Goal: Task Accomplishment & Management: Use online tool/utility

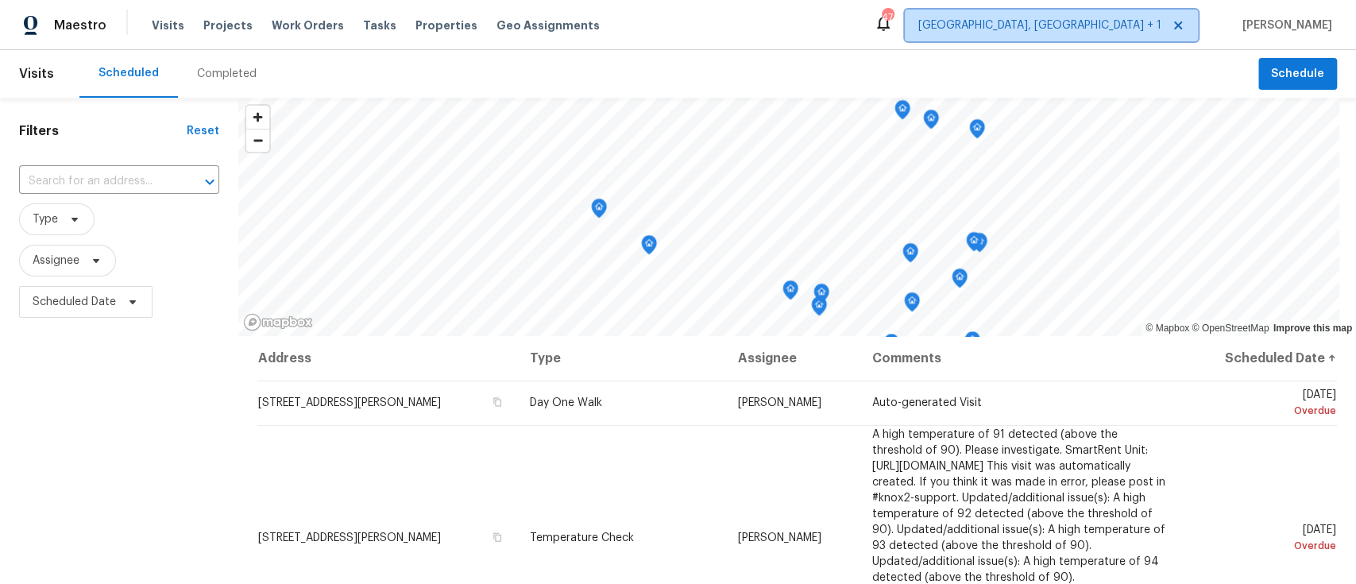
click at [1126, 25] on span "[GEOGRAPHIC_DATA], [GEOGRAPHIC_DATA] + 1" at bounding box center [1039, 25] width 243 height 16
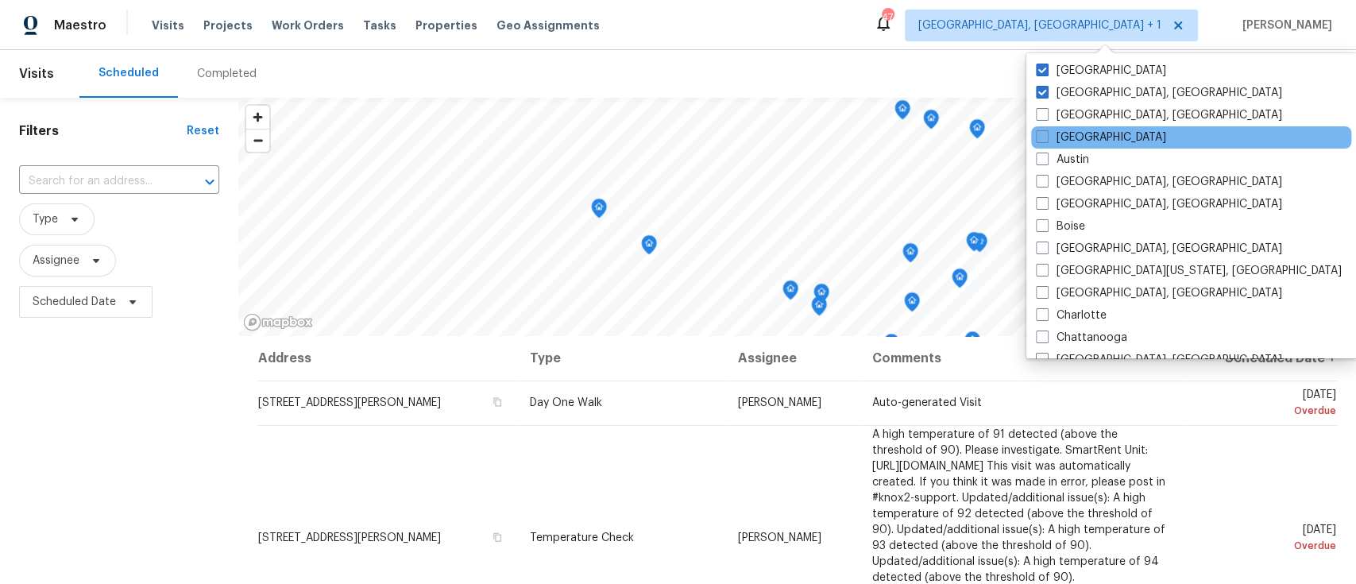
click at [1104, 133] on div "[GEOGRAPHIC_DATA]" at bounding box center [1191, 137] width 320 height 22
click at [1045, 134] on span at bounding box center [1042, 136] width 13 height 13
click at [1045, 134] on input "[GEOGRAPHIC_DATA]" at bounding box center [1041, 134] width 10 height 10
checkbox input "true"
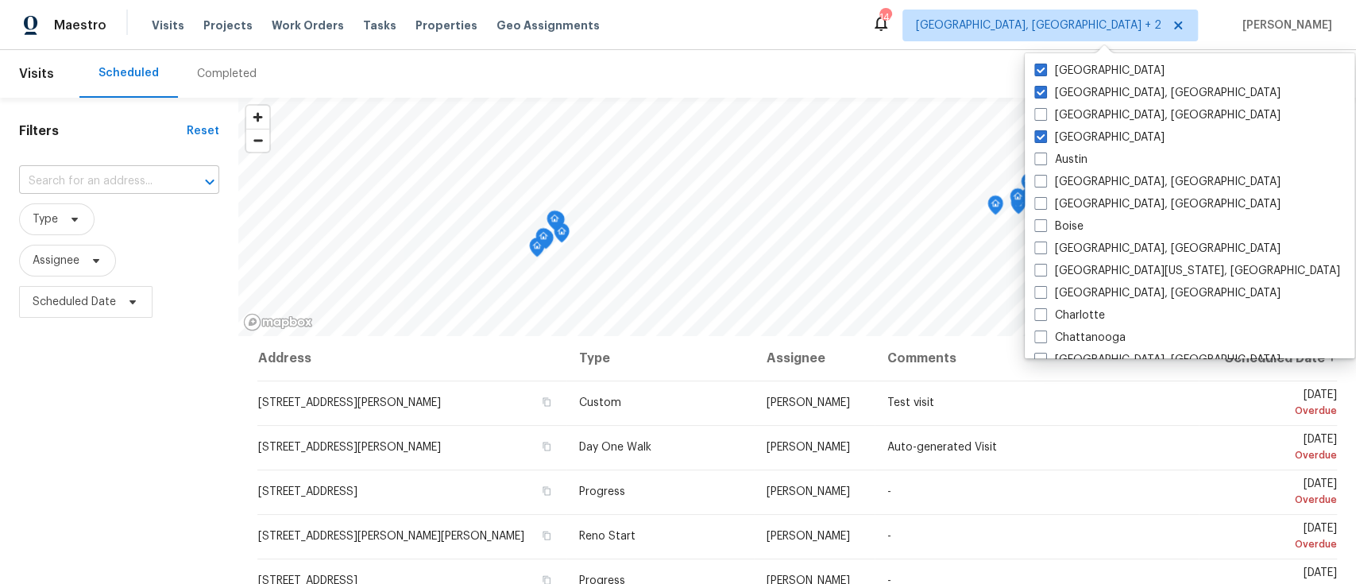
click at [94, 181] on input "text" at bounding box center [97, 181] width 156 height 25
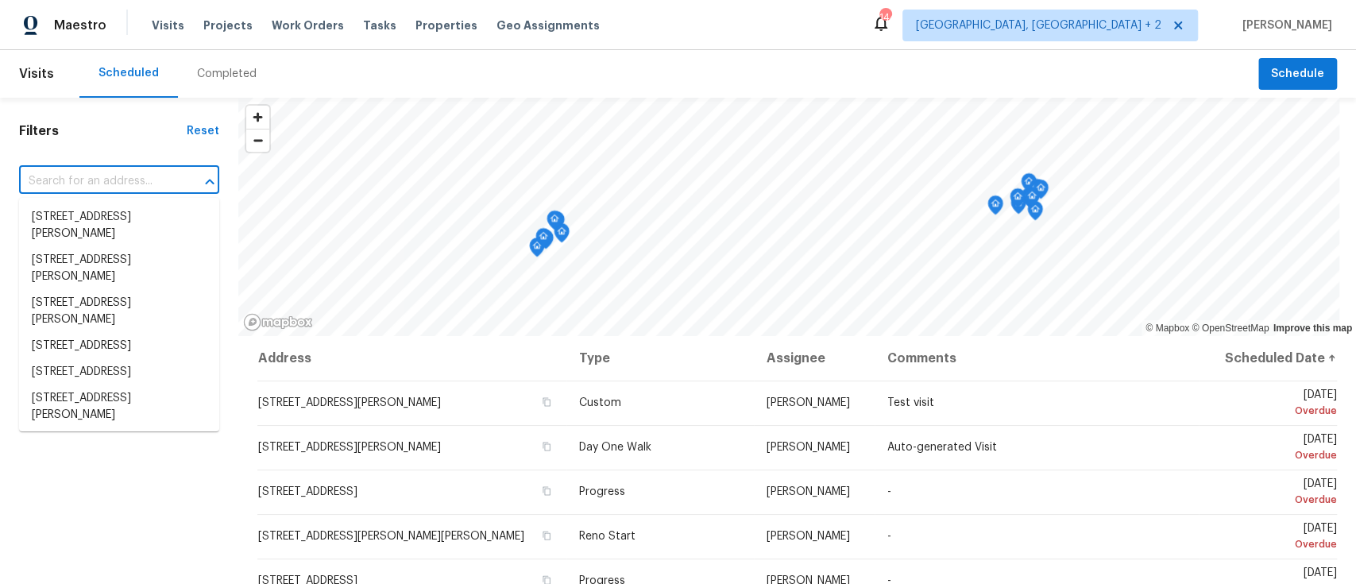
paste input "[STREET_ADDRESS]"
type input "[STREET_ADDRESS]"
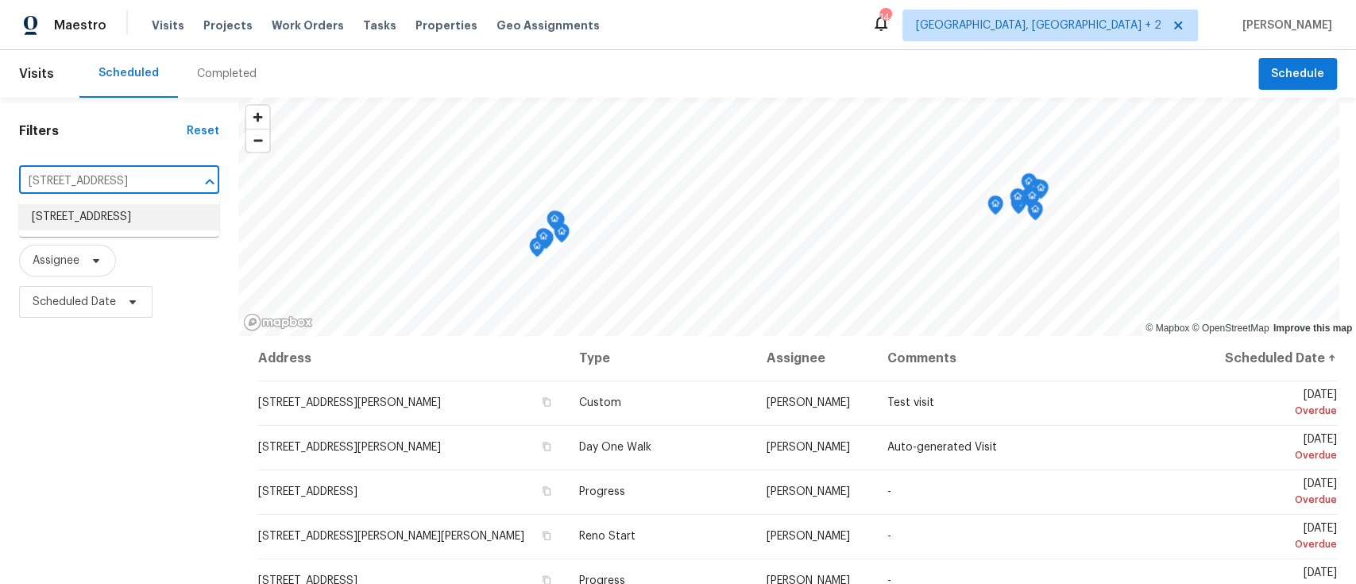
click at [91, 226] on li "[STREET_ADDRESS]" at bounding box center [119, 217] width 200 height 26
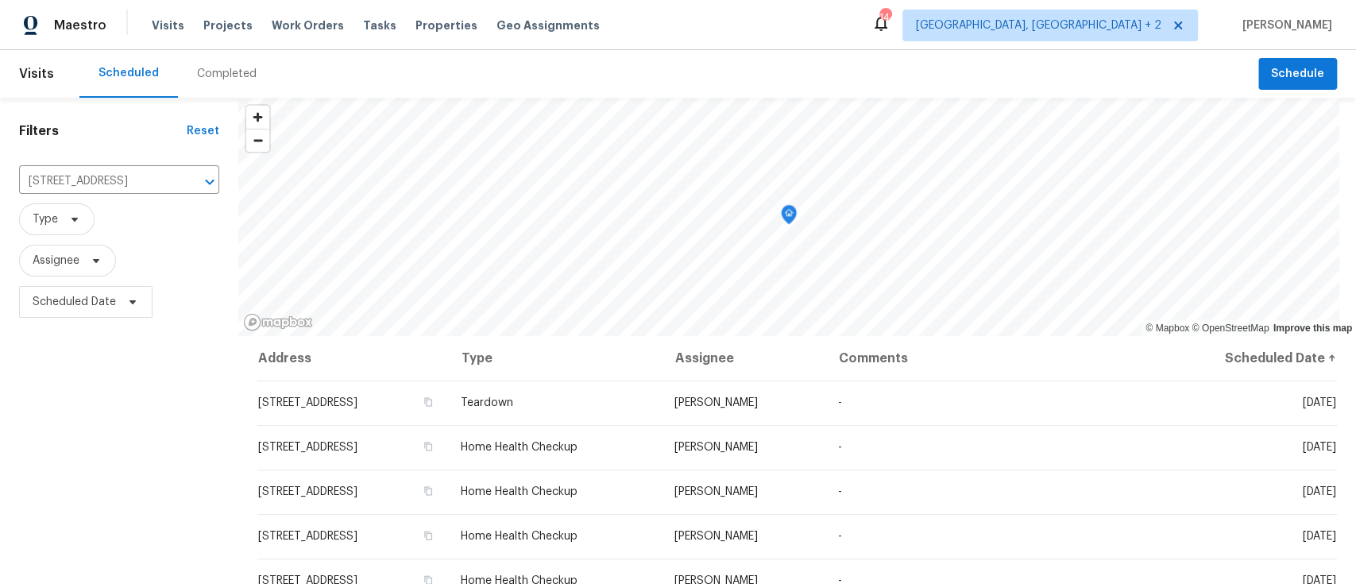
click at [218, 74] on div "Completed" at bounding box center [227, 74] width 60 height 16
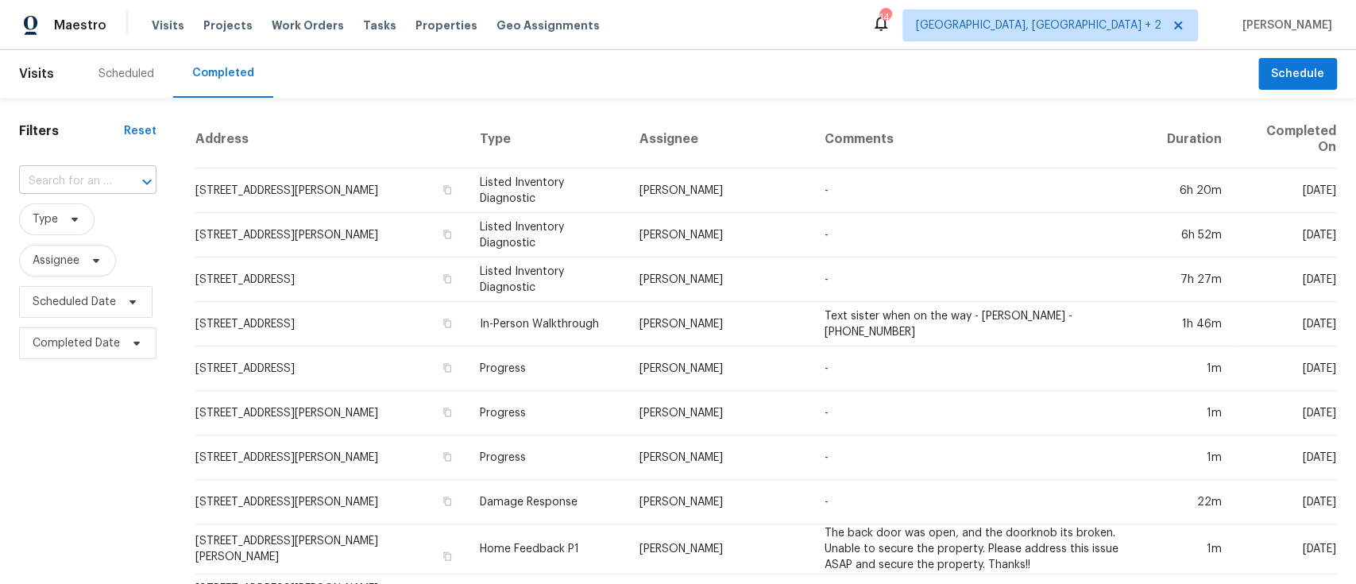
click at [101, 184] on input "text" at bounding box center [65, 181] width 93 height 25
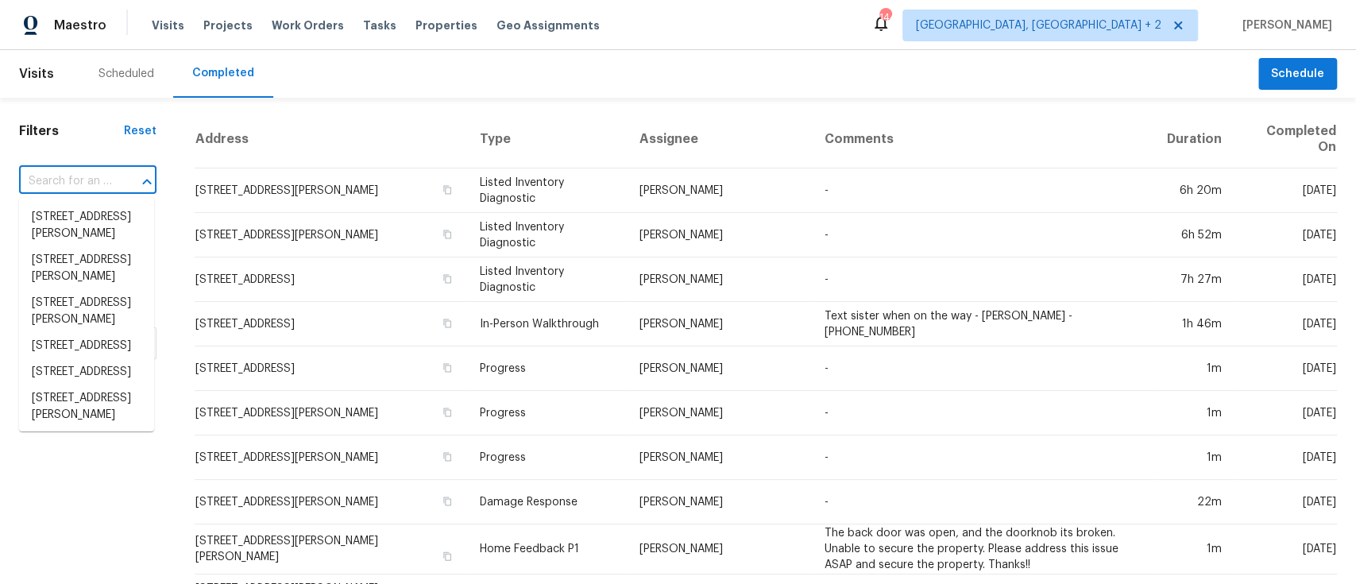
paste input "[STREET_ADDRESS]"
type input "[STREET_ADDRESS]"
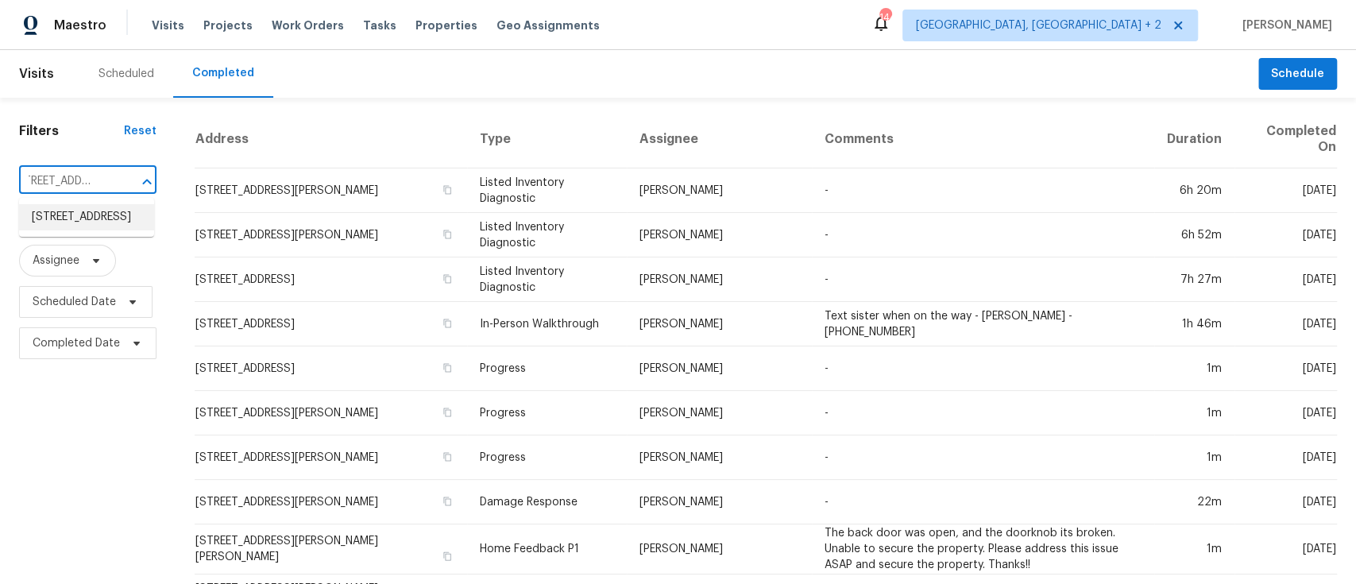
click at [74, 215] on li "[STREET_ADDRESS]" at bounding box center [86, 217] width 135 height 26
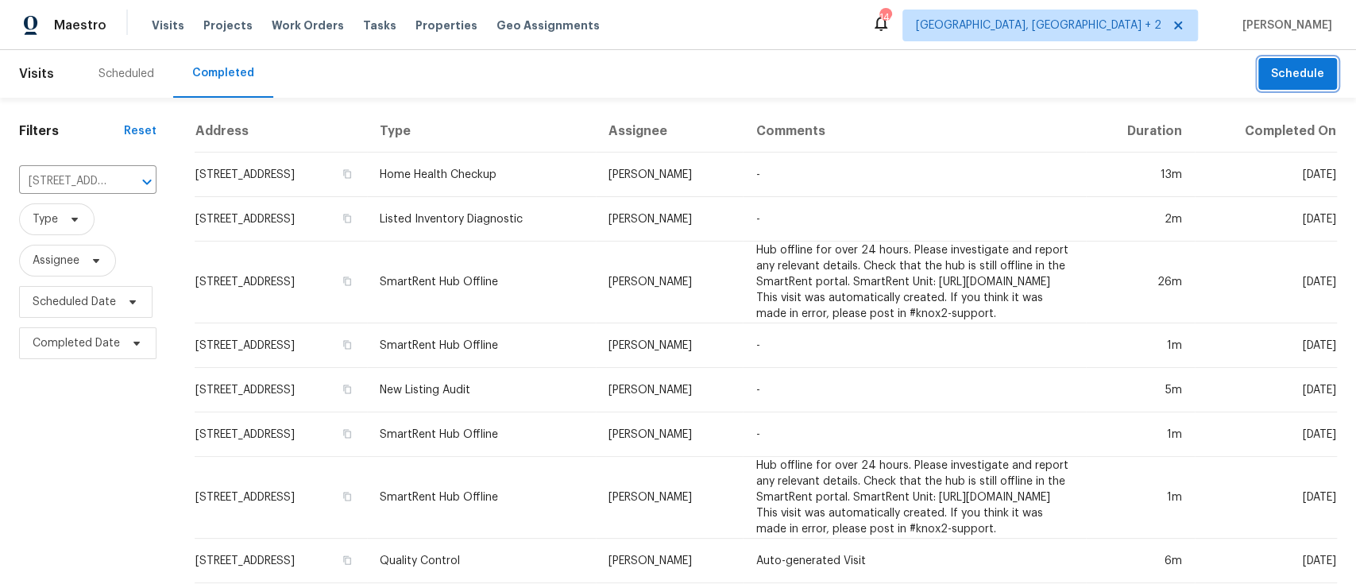
click at [1273, 73] on span "Schedule" at bounding box center [1297, 74] width 53 height 20
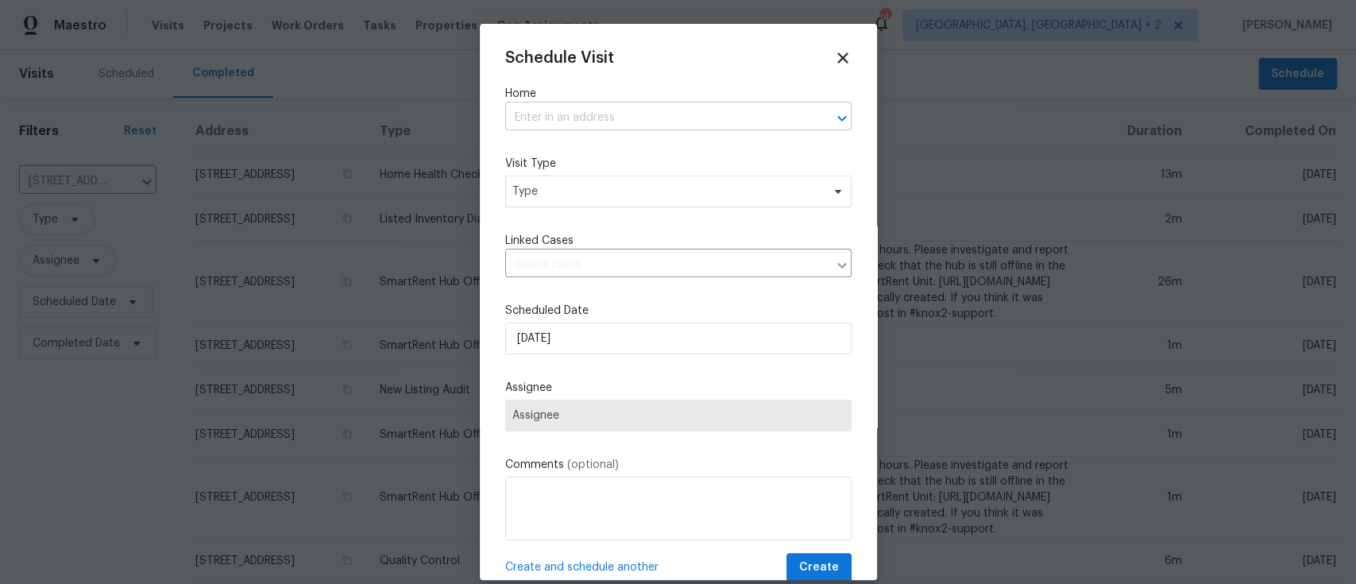
click at [625, 118] on input "text" at bounding box center [656, 118] width 302 height 25
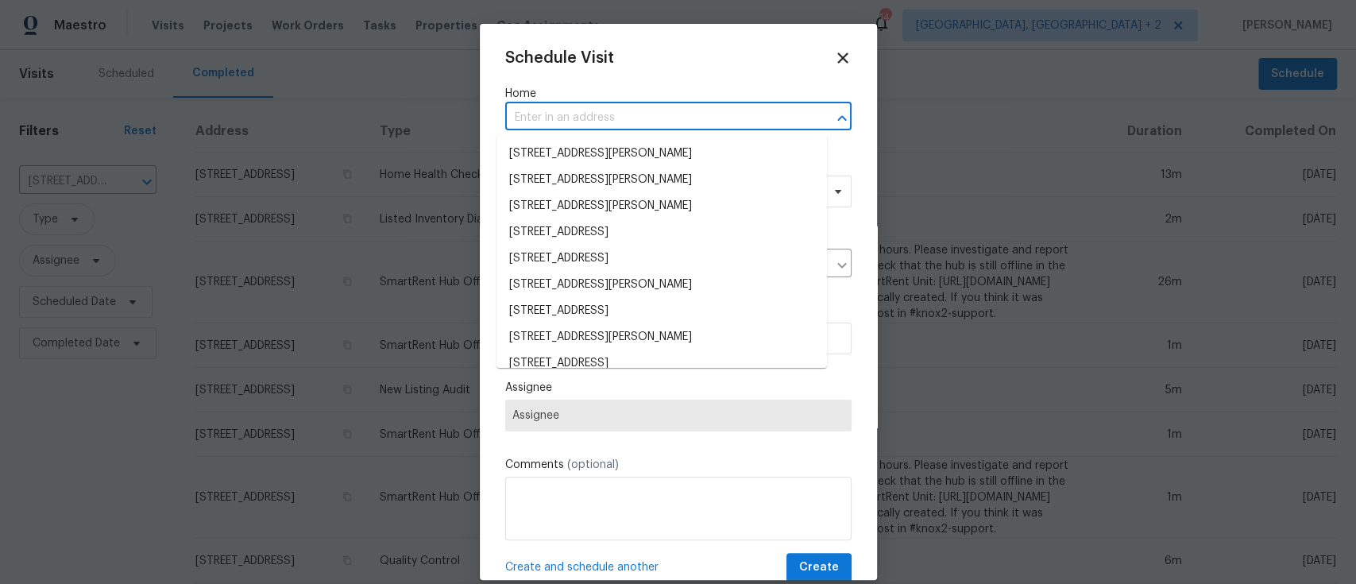
paste input "[STREET_ADDRESS]"
type input "[STREET_ADDRESS]"
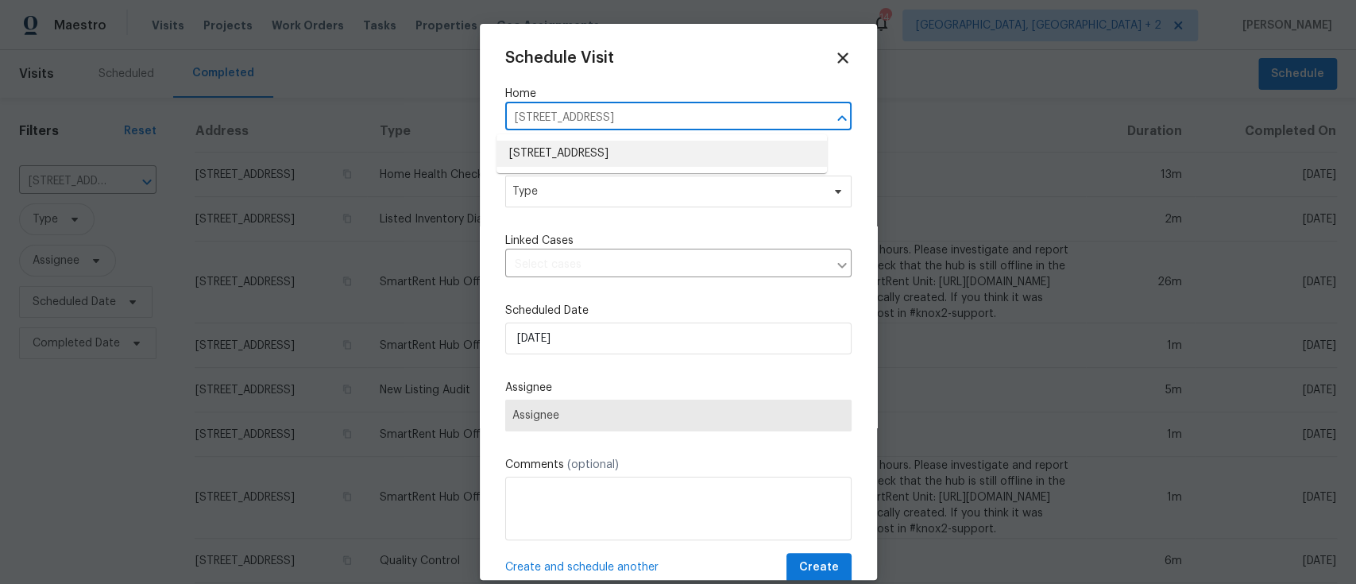
click at [616, 146] on li "[STREET_ADDRESS]" at bounding box center [661, 154] width 330 height 26
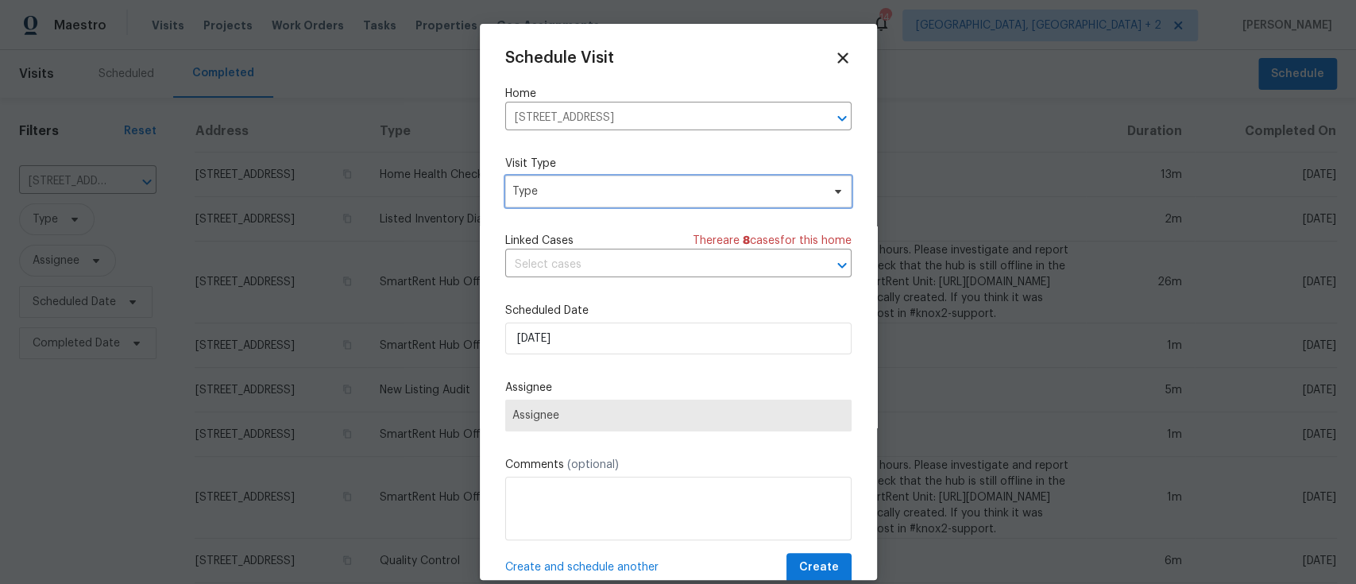
click at [832, 187] on icon at bounding box center [838, 191] width 13 height 13
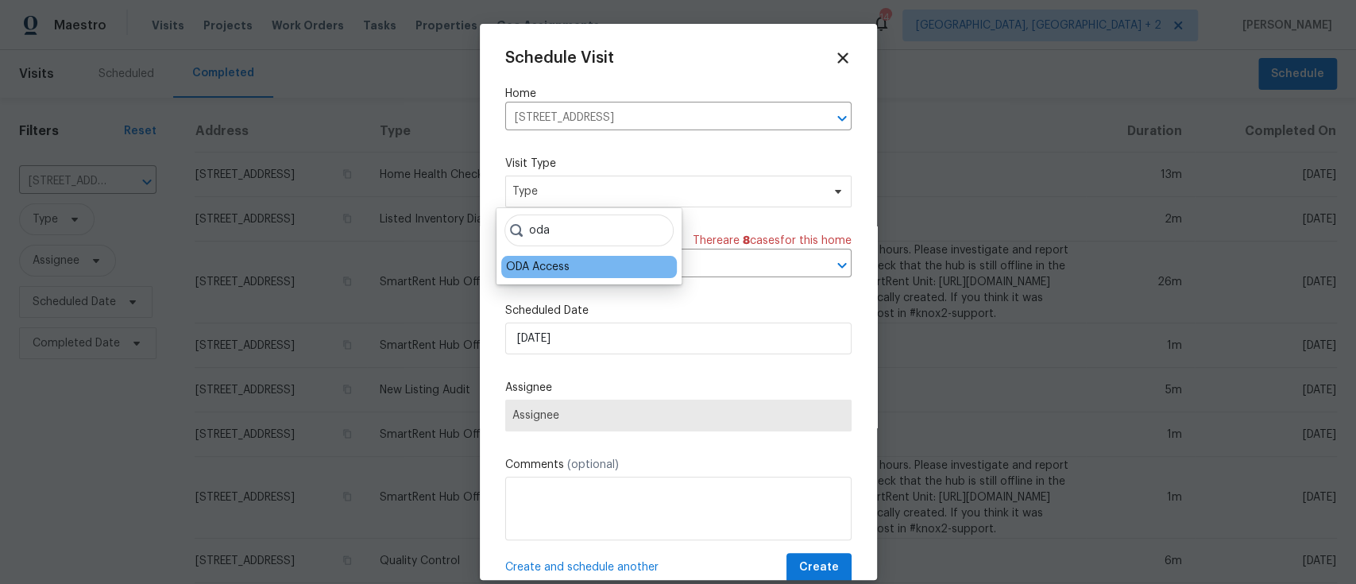
type input "oda"
click at [585, 271] on div "ODA Access" at bounding box center [589, 267] width 176 height 22
click at [547, 268] on div "ODA Access" at bounding box center [538, 267] width 64 height 16
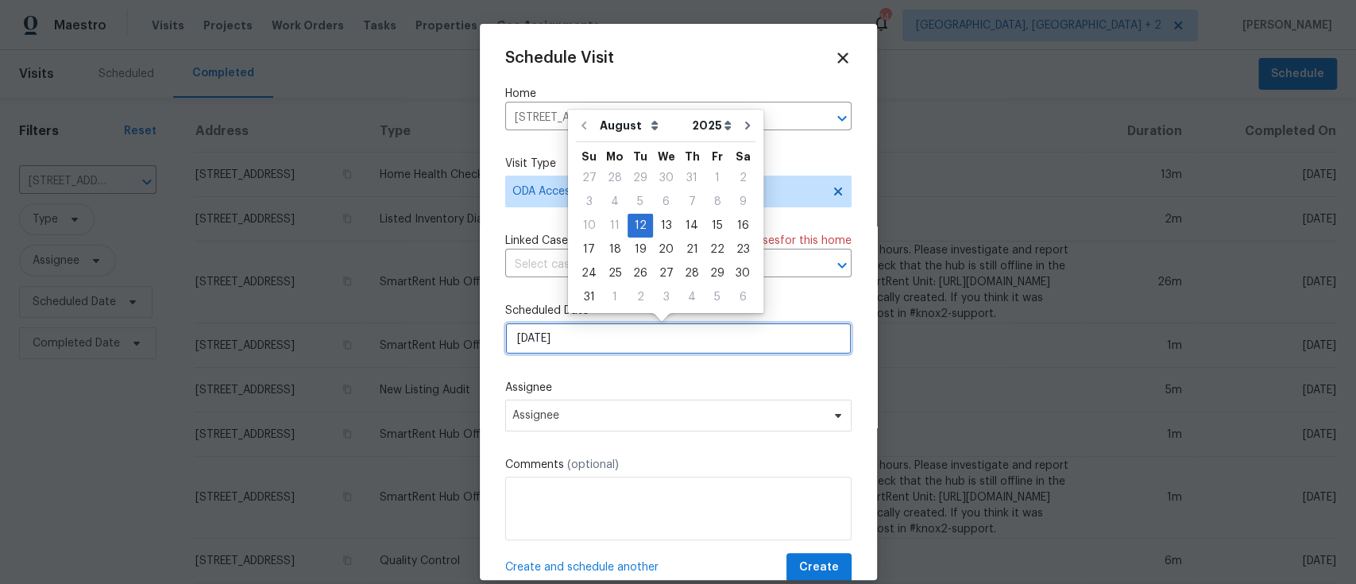
click at [647, 340] on input "[DATE]" at bounding box center [678, 339] width 346 height 32
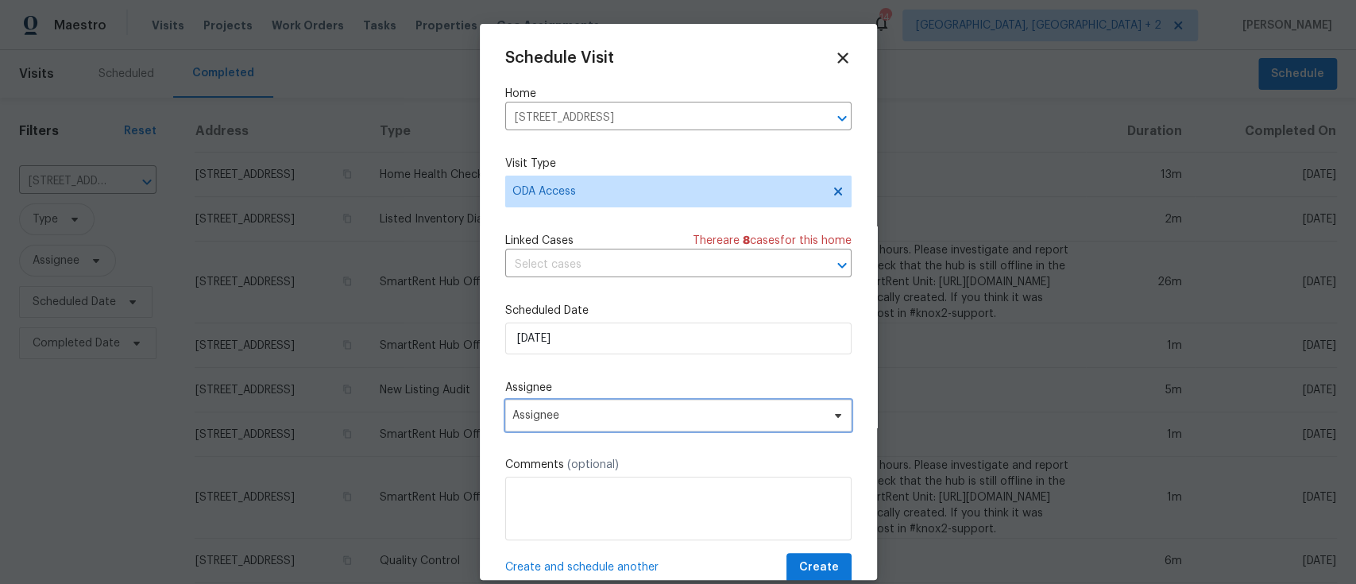
click at [666, 416] on span "Assignee" at bounding box center [667, 415] width 311 height 13
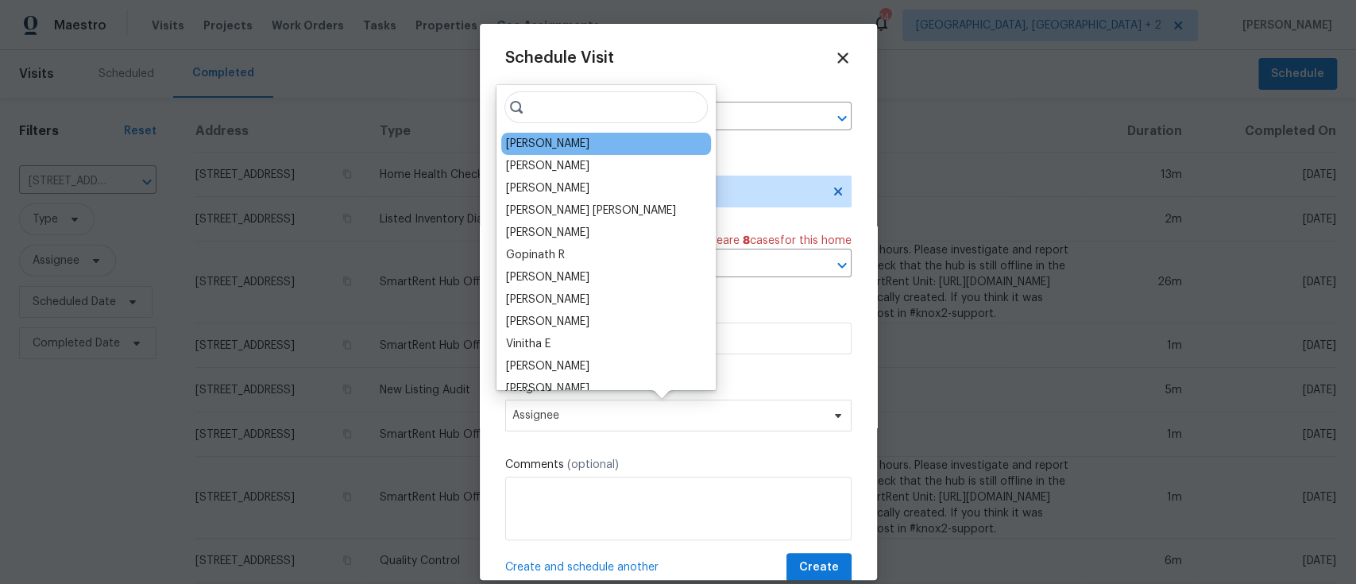
click at [574, 143] on div "[PERSON_NAME]" at bounding box center [606, 144] width 210 height 22
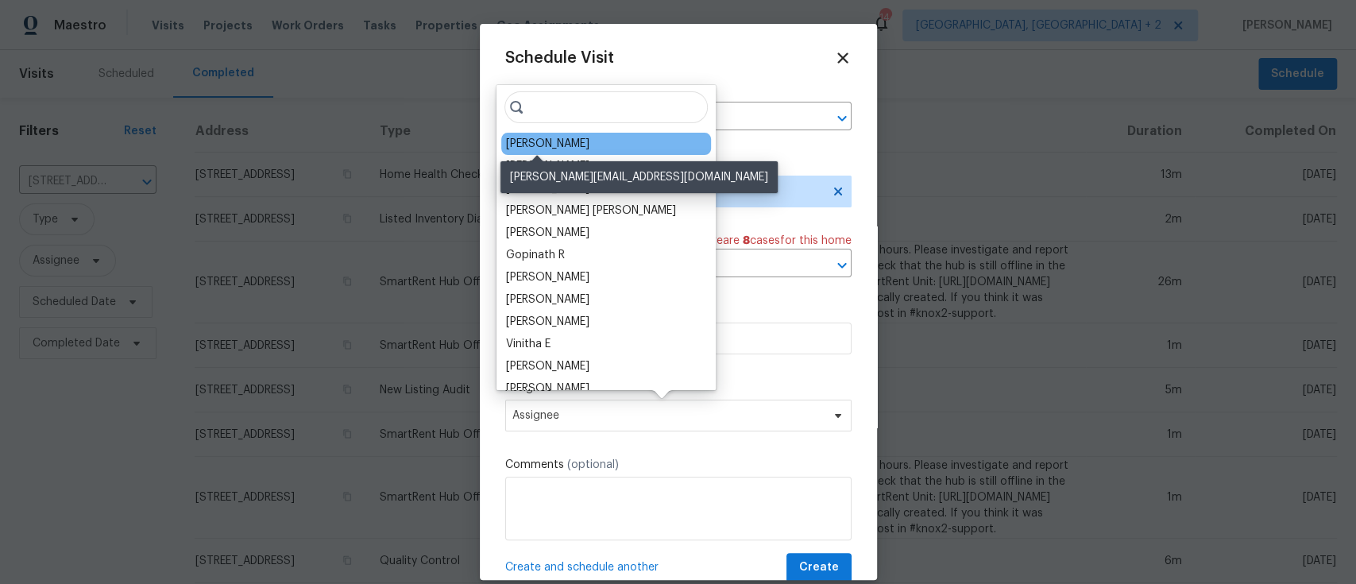
click at [563, 146] on div "[PERSON_NAME]" at bounding box center [547, 144] width 83 height 16
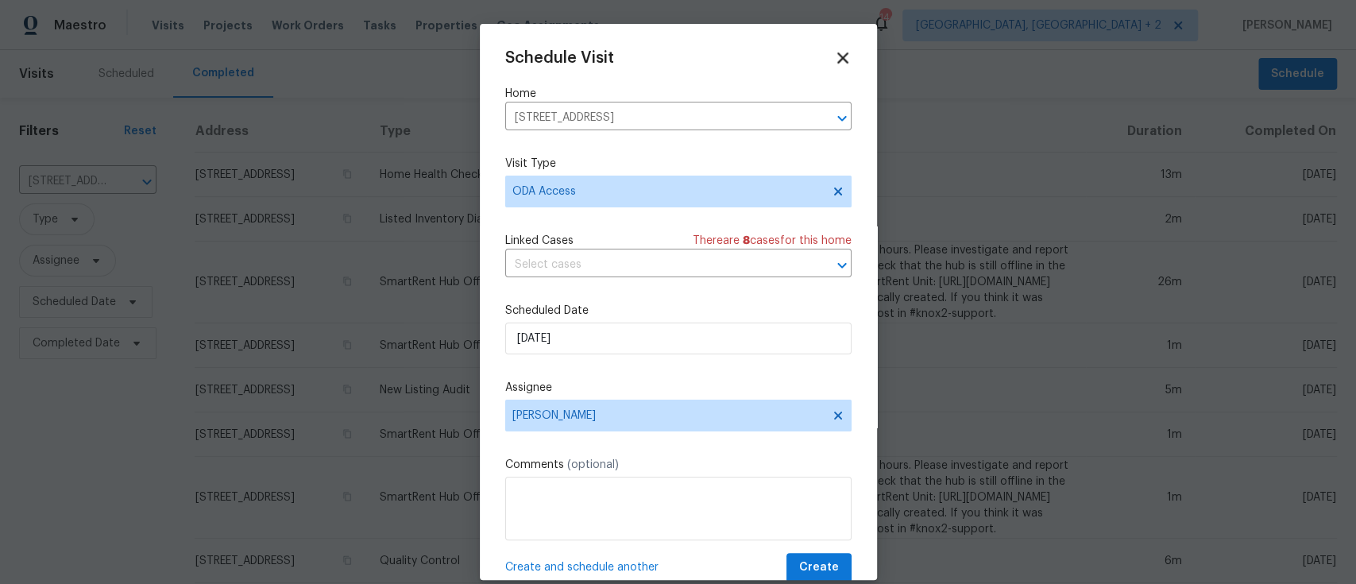
click at [833, 55] on icon at bounding box center [842, 57] width 18 height 18
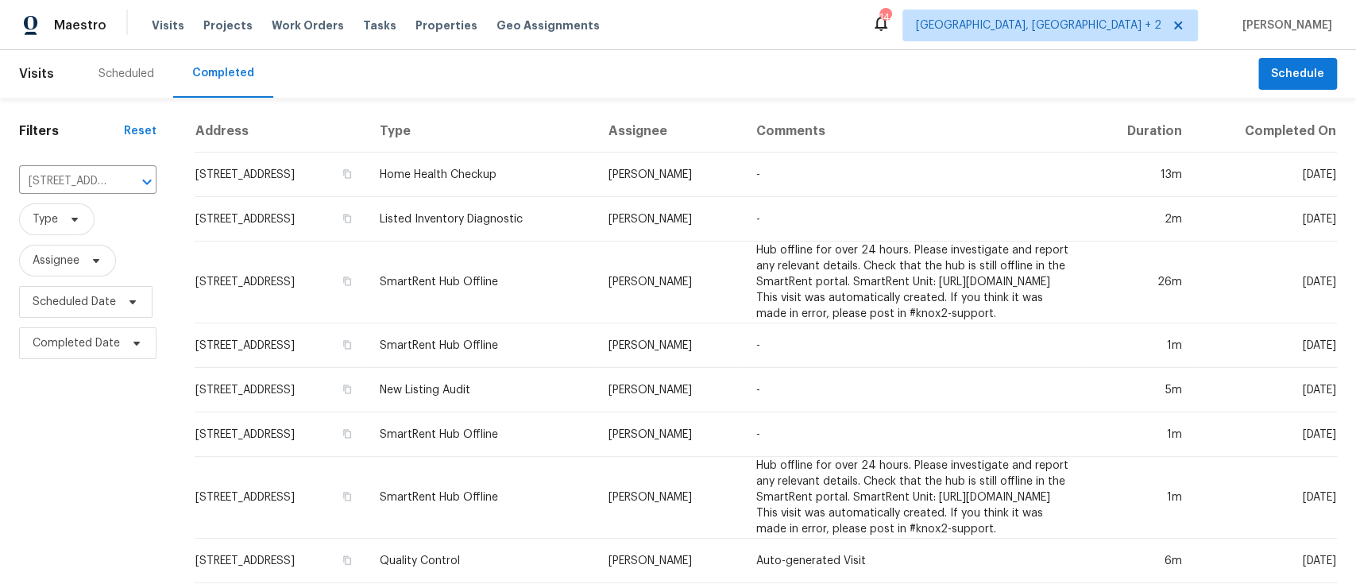
click at [130, 77] on div "Scheduled" at bounding box center [127, 74] width 56 height 16
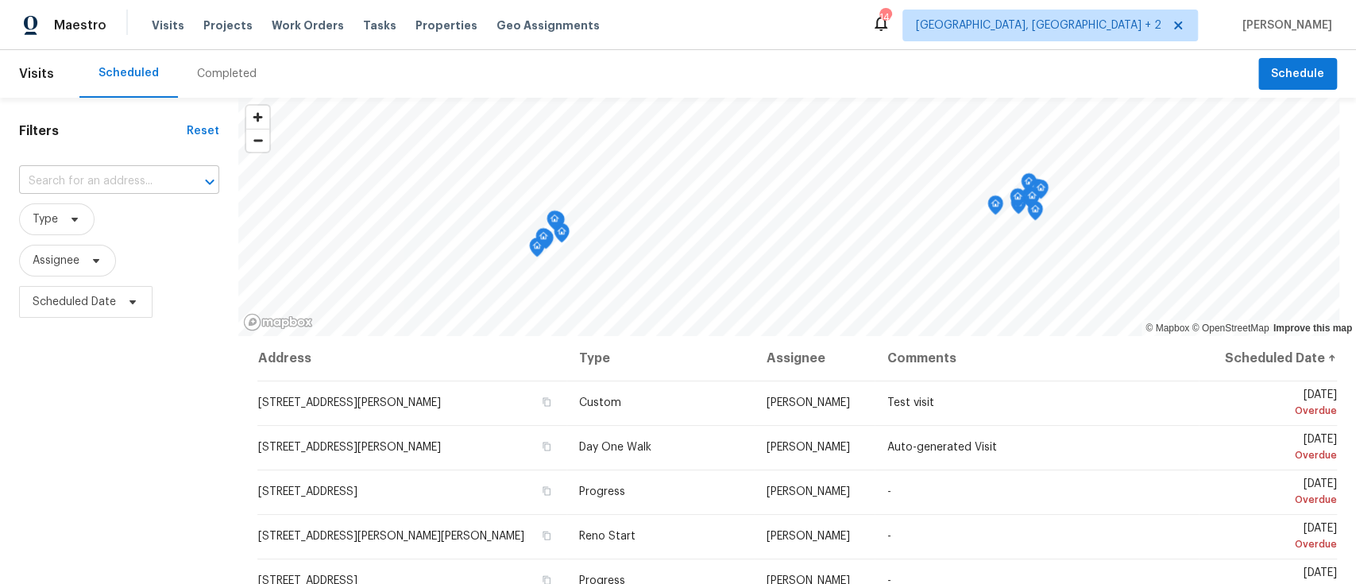
click at [134, 182] on input "text" at bounding box center [97, 181] width 156 height 25
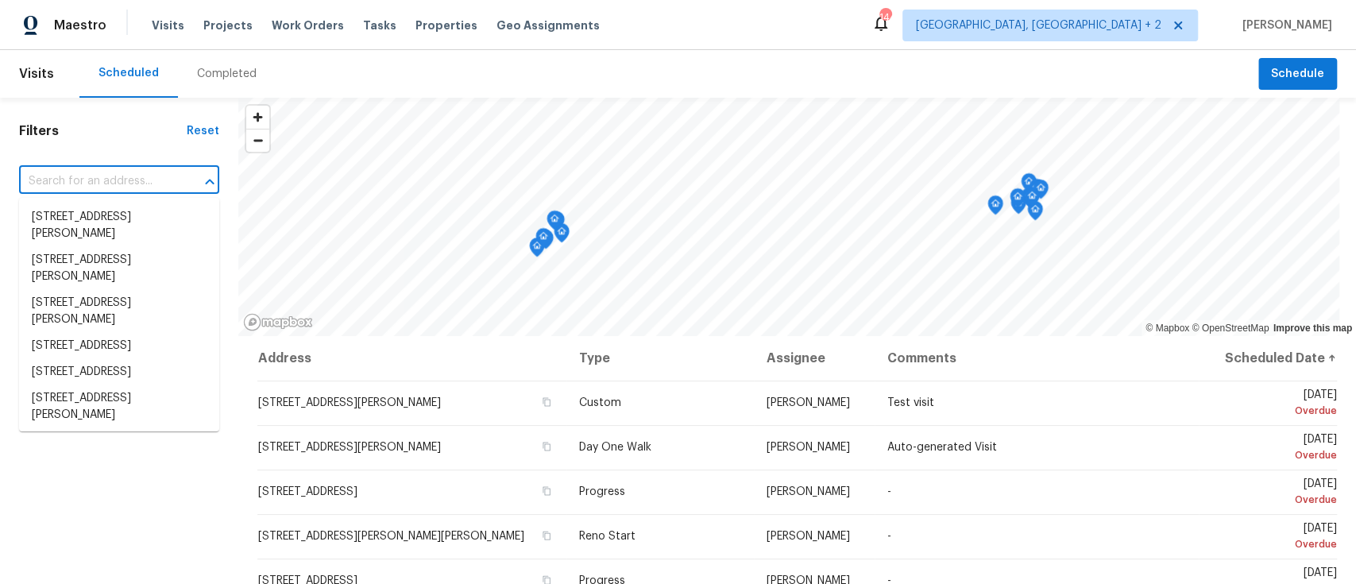
paste input "[STREET_ADDRESS][PERSON_NAME]"
type input "[STREET_ADDRESS][PERSON_NAME]"
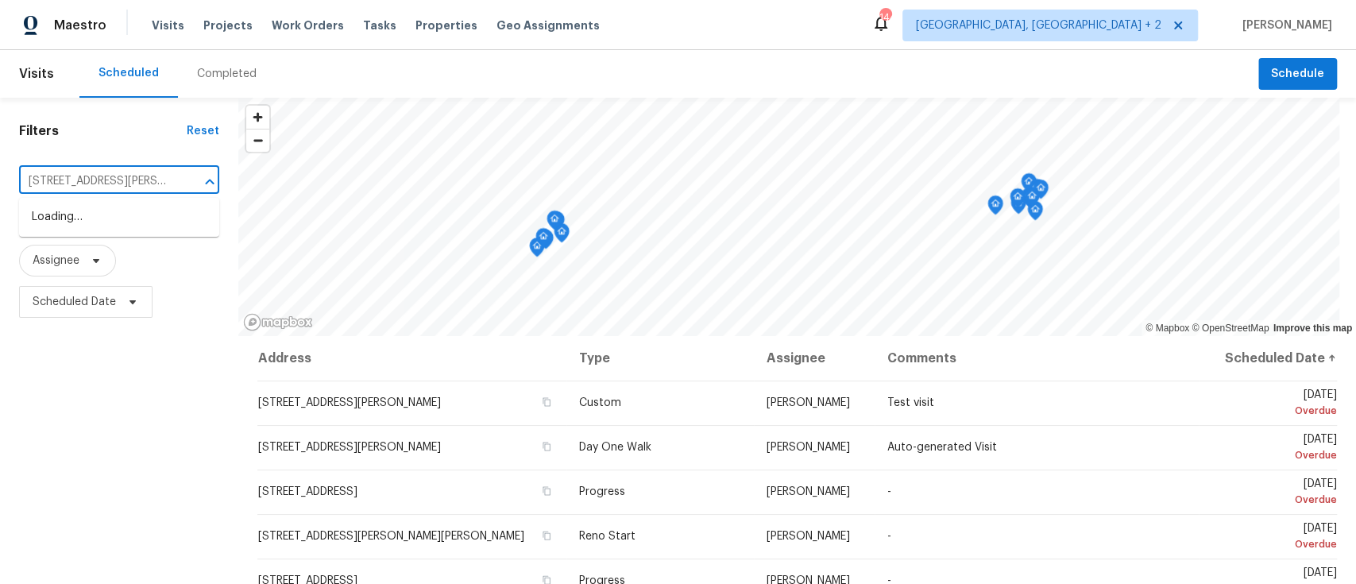
scroll to position [0, 32]
click at [110, 225] on li "[STREET_ADDRESS][PERSON_NAME]" at bounding box center [119, 225] width 200 height 43
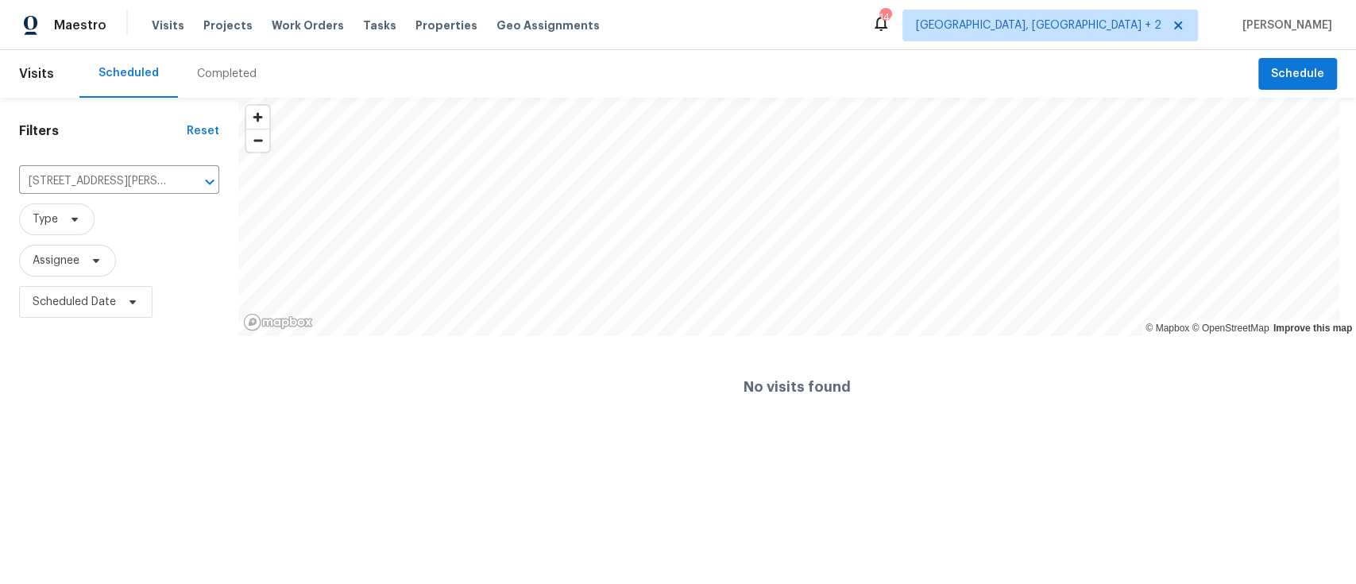
click at [223, 75] on div "Completed" at bounding box center [227, 74] width 60 height 16
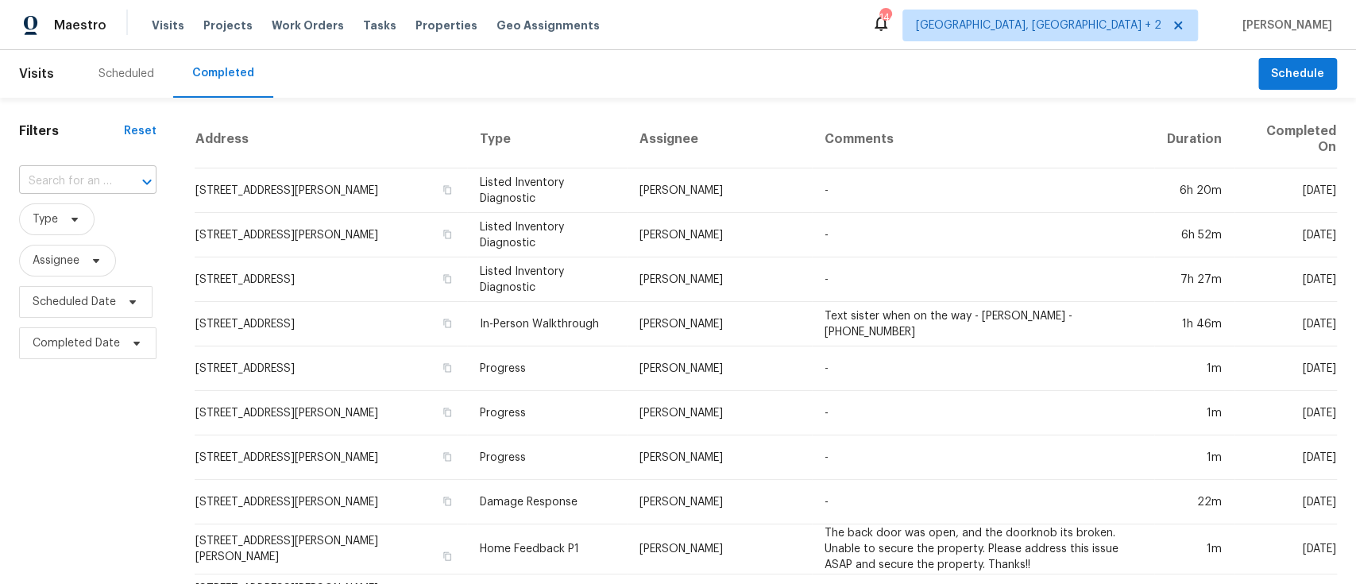
click at [129, 181] on div at bounding box center [135, 182] width 41 height 22
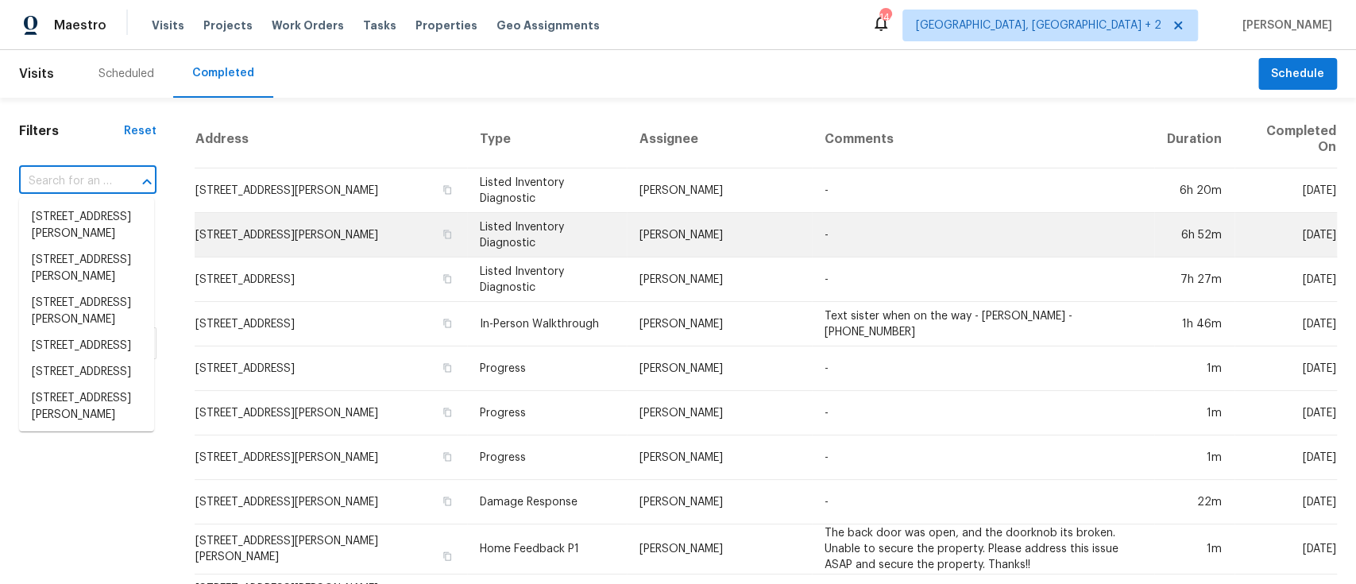
paste input "[STREET_ADDRESS][PERSON_NAME]"
type input "[STREET_ADDRESS][PERSON_NAME]"
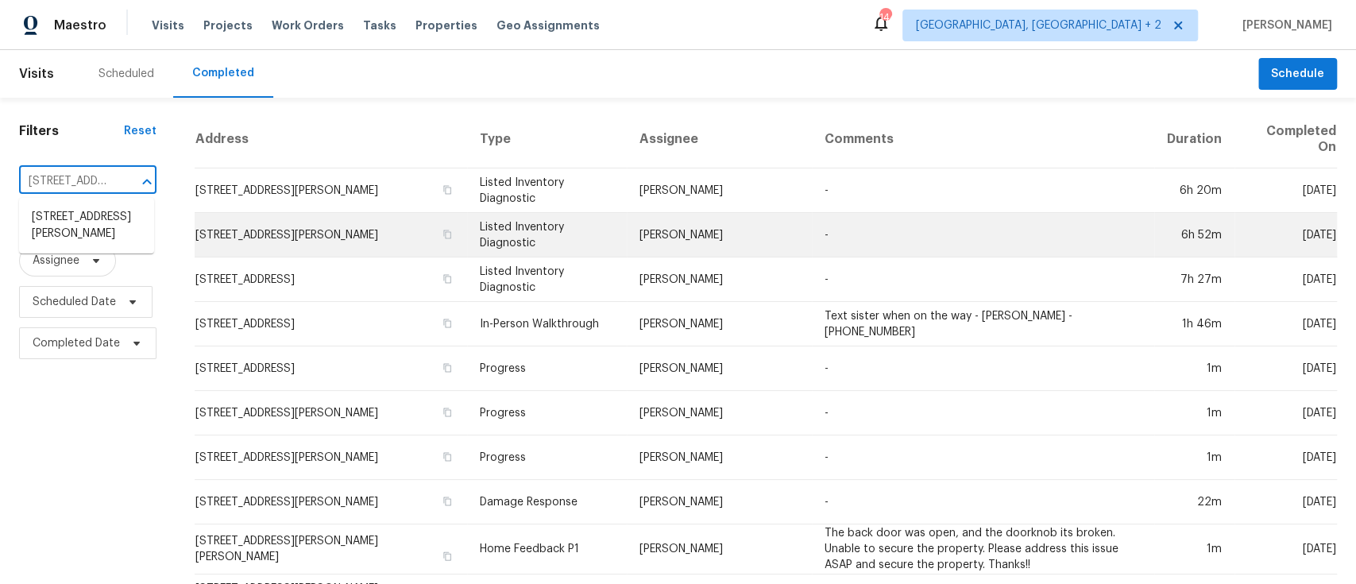
scroll to position [0, 97]
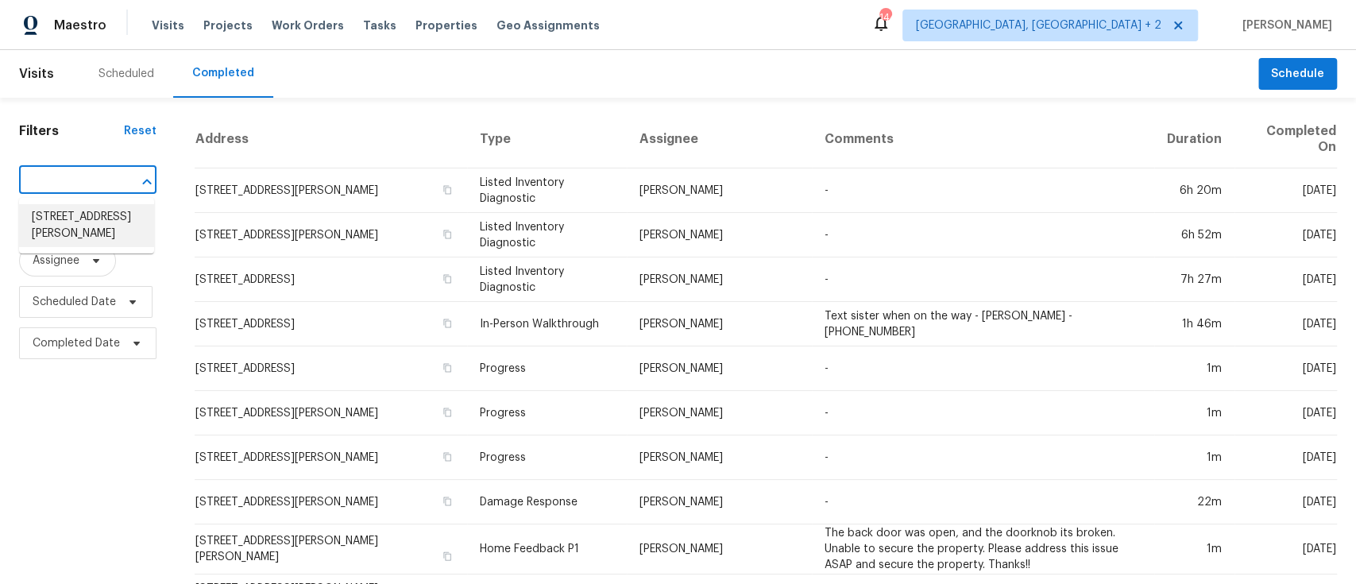
click at [75, 230] on li "[STREET_ADDRESS][PERSON_NAME]" at bounding box center [86, 225] width 135 height 43
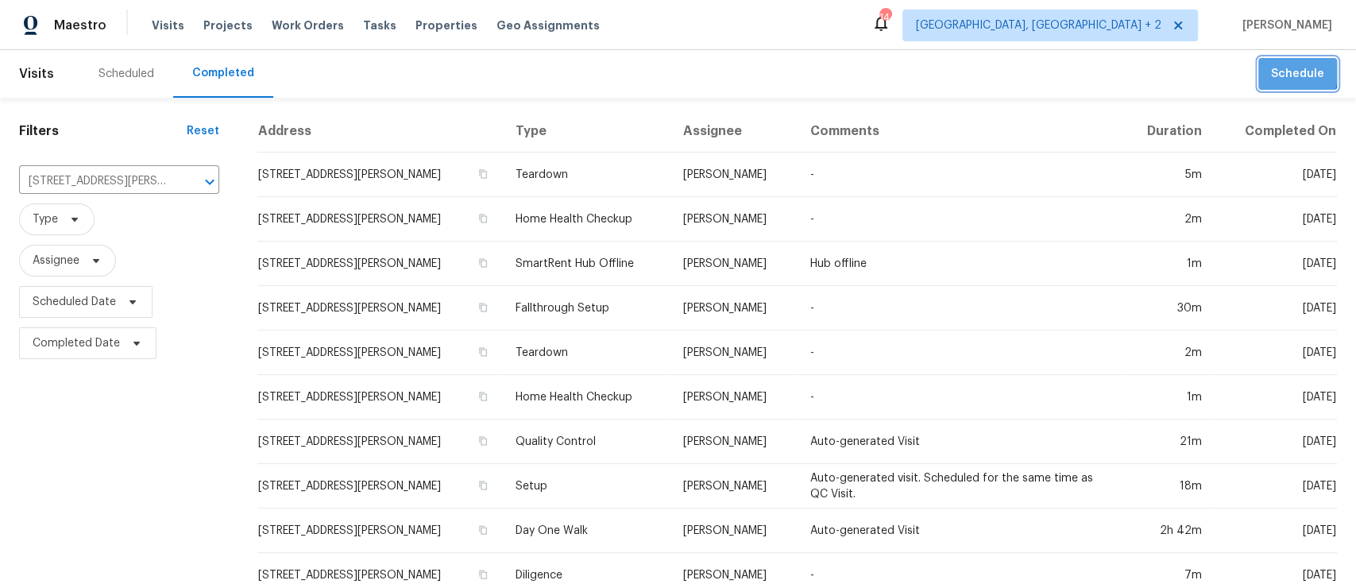
click at [1271, 69] on span "Schedule" at bounding box center [1297, 74] width 53 height 20
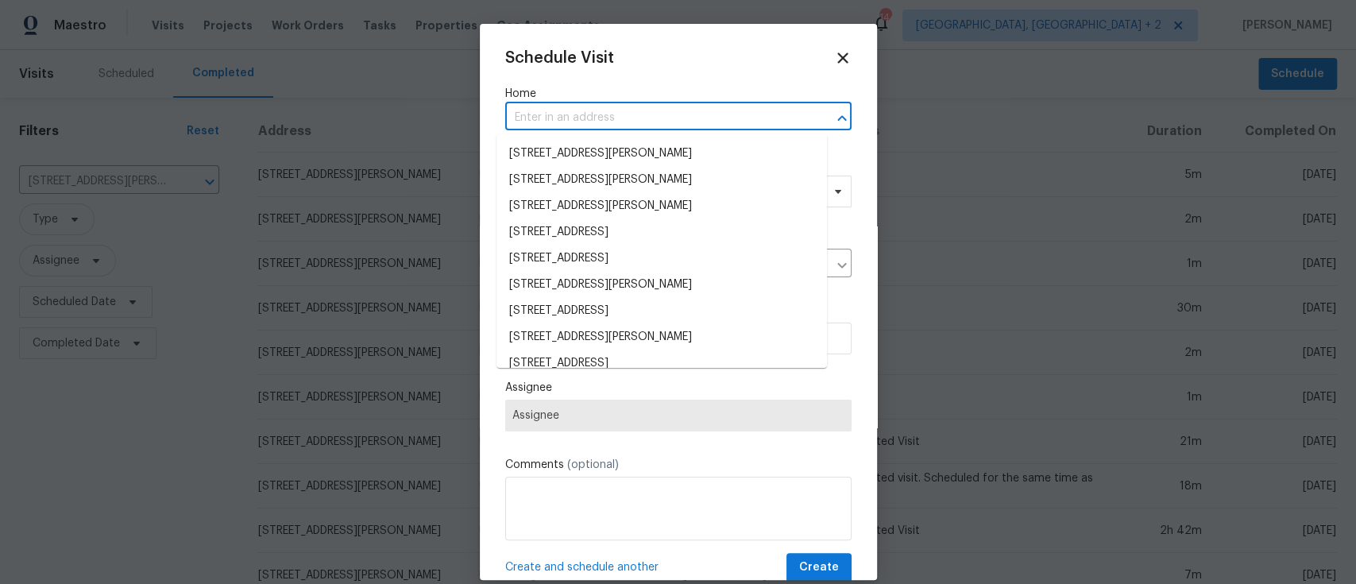
click at [610, 114] on input "text" at bounding box center [656, 118] width 302 height 25
paste input "[STREET_ADDRESS][PERSON_NAME]"
type input "[STREET_ADDRESS][PERSON_NAME]"
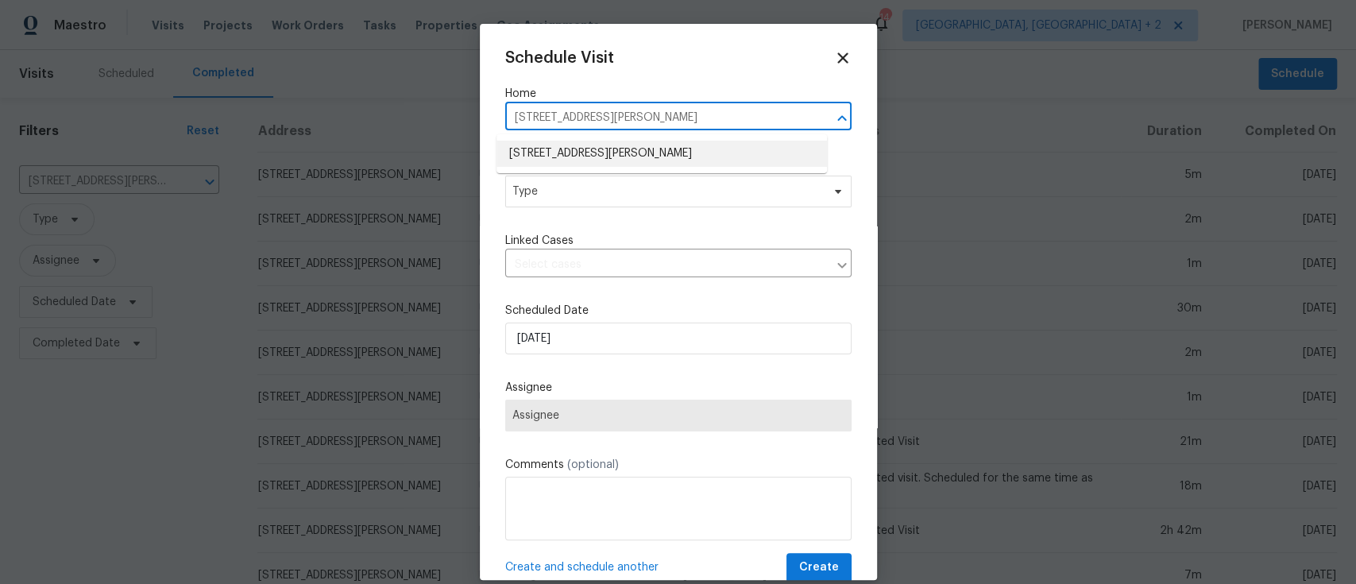
click at [642, 153] on li "[STREET_ADDRESS][PERSON_NAME]" at bounding box center [661, 154] width 330 height 26
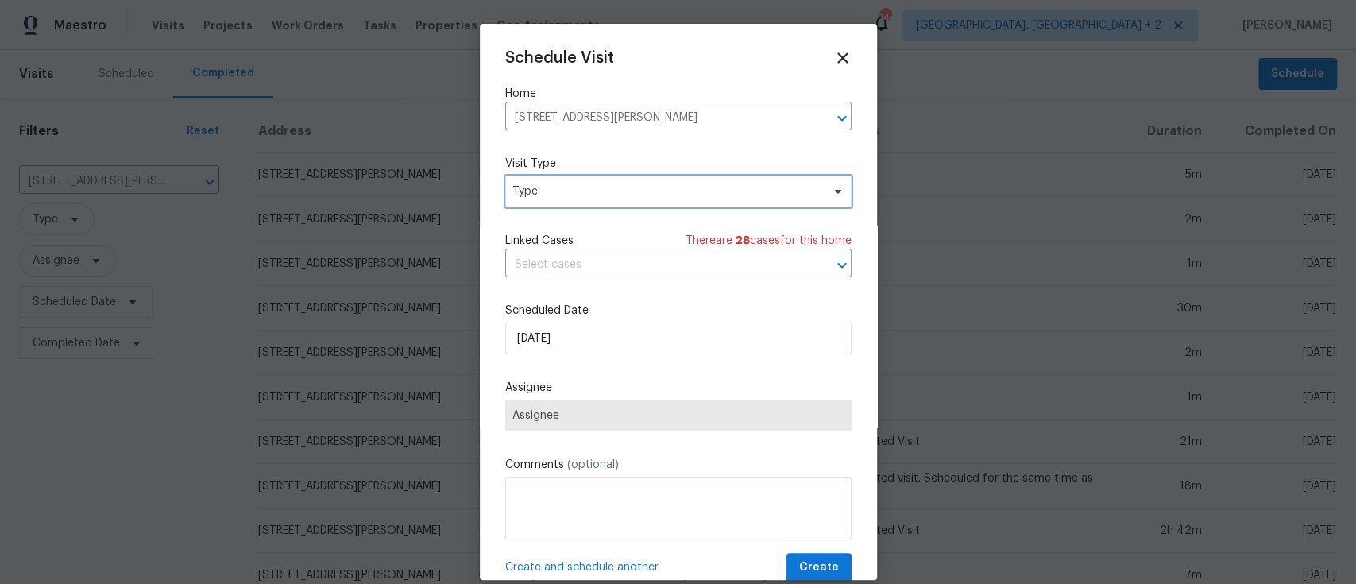
click at [655, 194] on span "Type" at bounding box center [666, 191] width 309 height 16
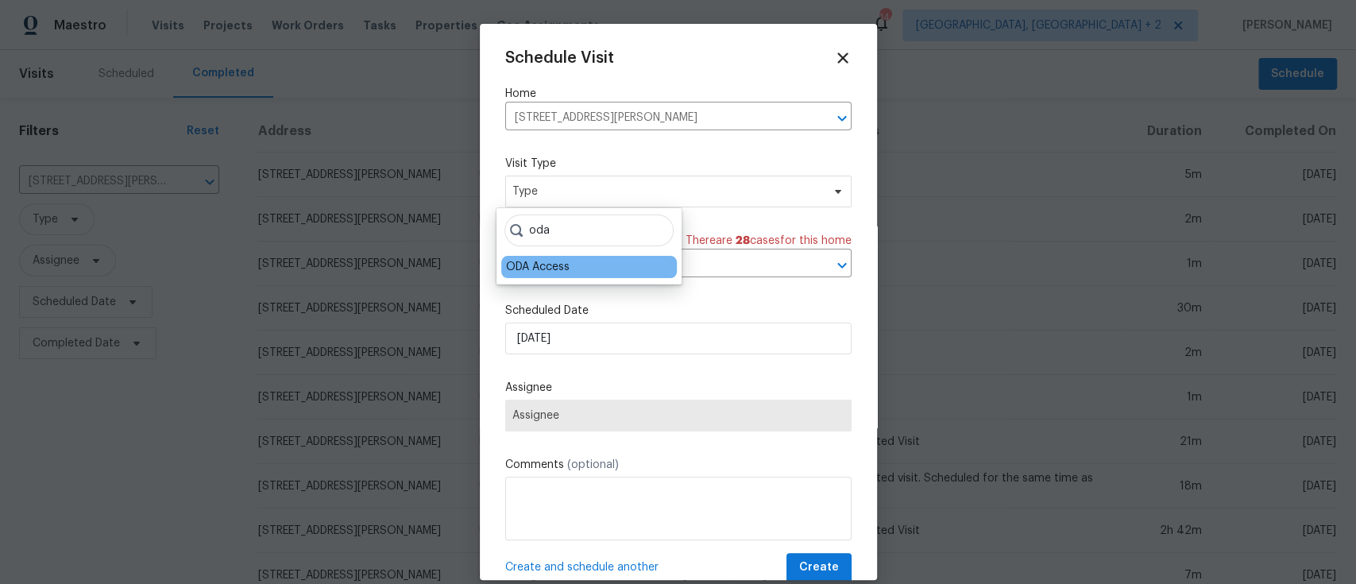
type input "oda"
click at [538, 272] on div "ODA Access" at bounding box center [538, 267] width 64 height 16
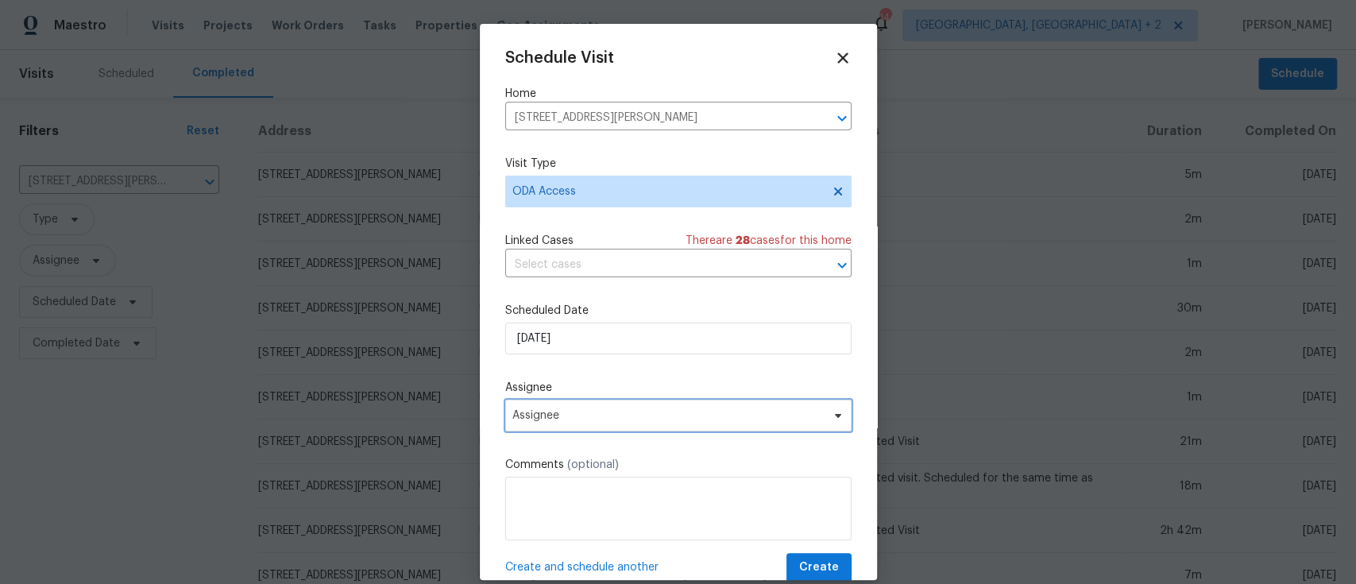
click at [764, 414] on span "Assignee" at bounding box center [667, 415] width 311 height 13
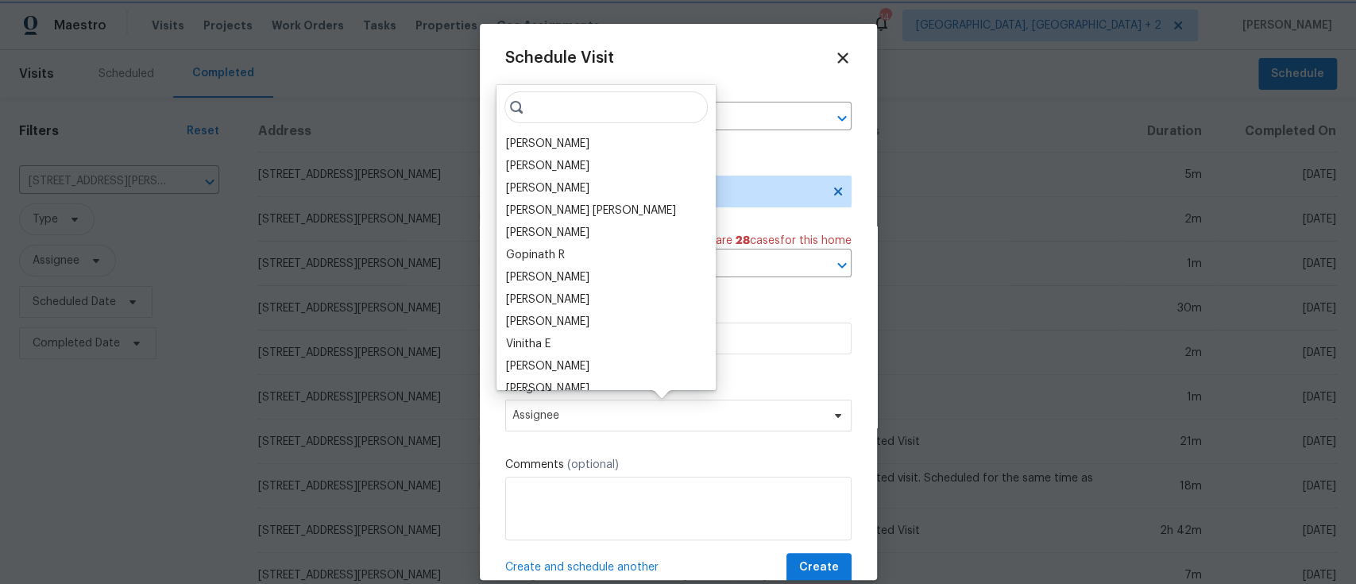
click at [120, 421] on div at bounding box center [678, 292] width 1356 height 584
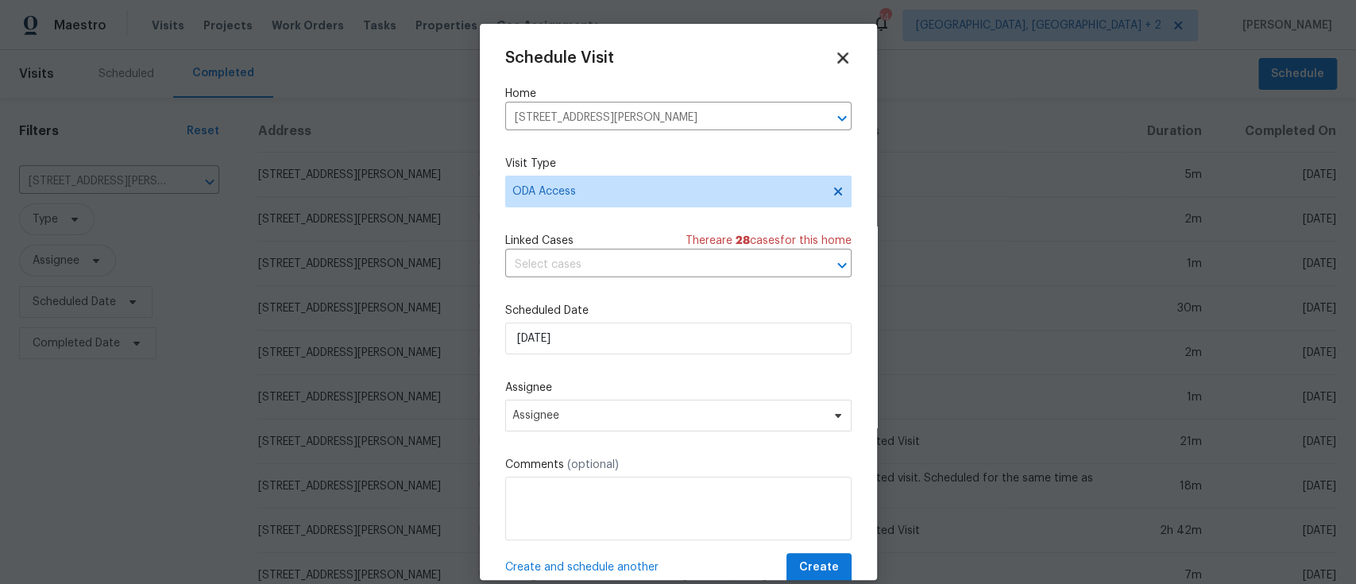
click at [833, 56] on icon at bounding box center [842, 57] width 18 height 18
